Goal: Feedback & Contribution: Submit feedback/report problem

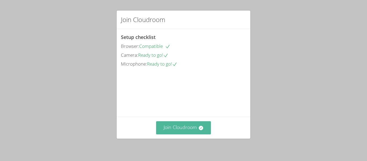
click at [192, 129] on button "Join Cloudroom" at bounding box center [183, 127] width 55 height 13
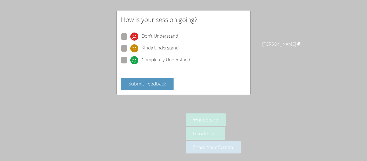
click at [162, 58] on span "Completely Understand" at bounding box center [166, 60] width 49 height 8
click at [135, 58] on input "Completely Understand" at bounding box center [132, 59] width 5 height 5
radio input "true"
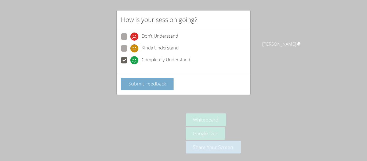
click at [142, 80] on button "Submit Feedback" at bounding box center [147, 84] width 53 height 13
